Goal: Check status

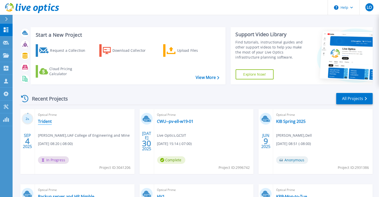
click at [46, 121] on link "Trident" at bounding box center [45, 121] width 14 height 5
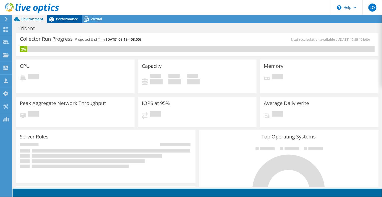
click at [65, 19] on span "Performance" at bounding box center [67, 19] width 22 height 5
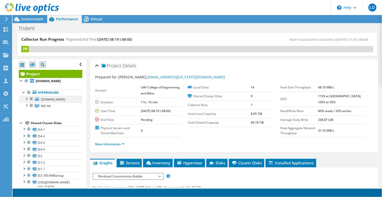
click at [27, 99] on div at bounding box center [26, 98] width 5 height 5
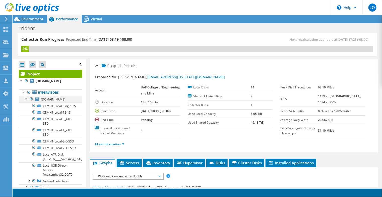
click at [27, 99] on div at bounding box center [26, 98] width 5 height 5
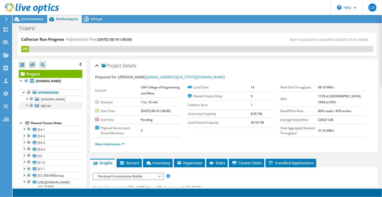
click at [26, 108] on div at bounding box center [26, 105] width 5 height 5
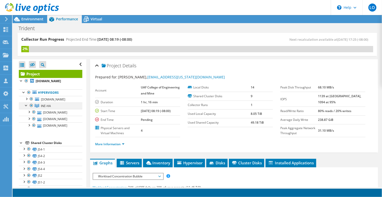
click at [26, 108] on div at bounding box center [26, 105] width 5 height 5
